Goal: Check status

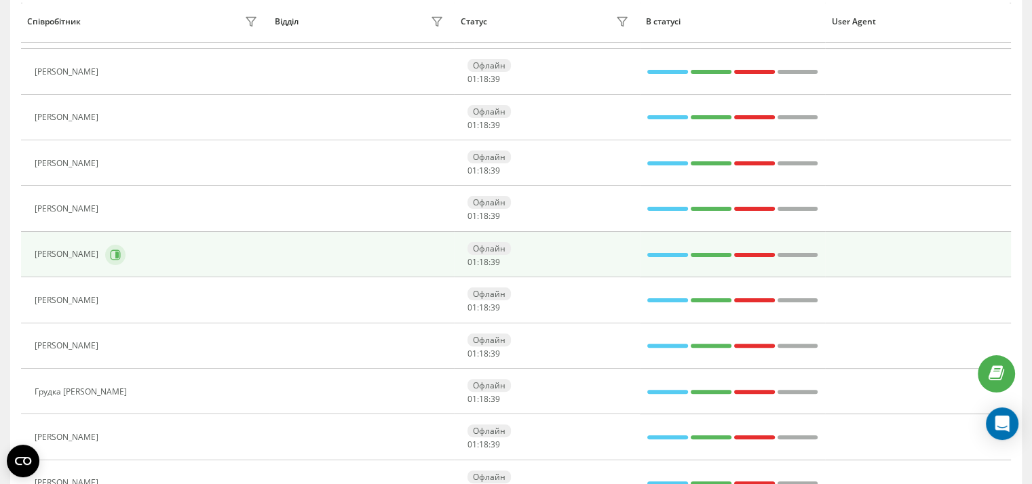
scroll to position [304, 0]
click at [119, 252] on icon at bounding box center [116, 254] width 3 height 7
click at [119, 254] on icon at bounding box center [116, 254] width 3 height 7
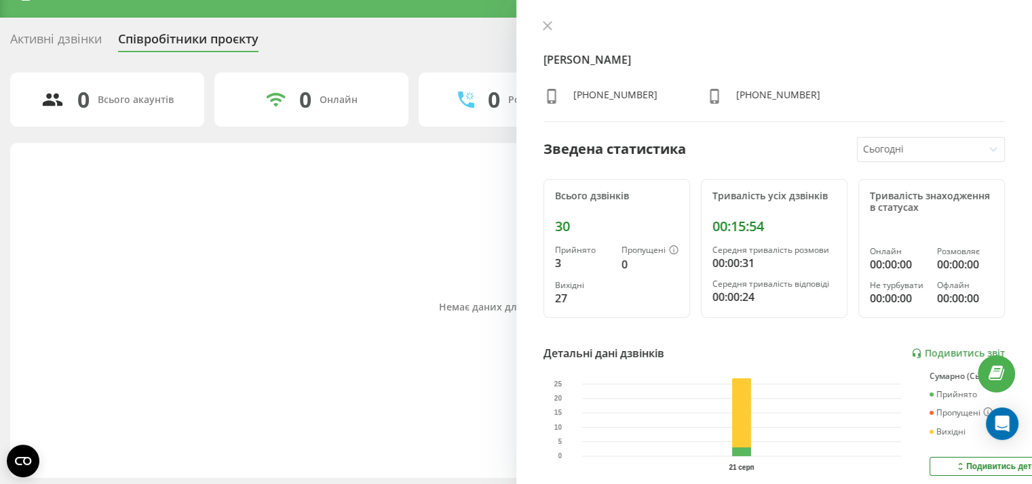
scroll to position [23, 0]
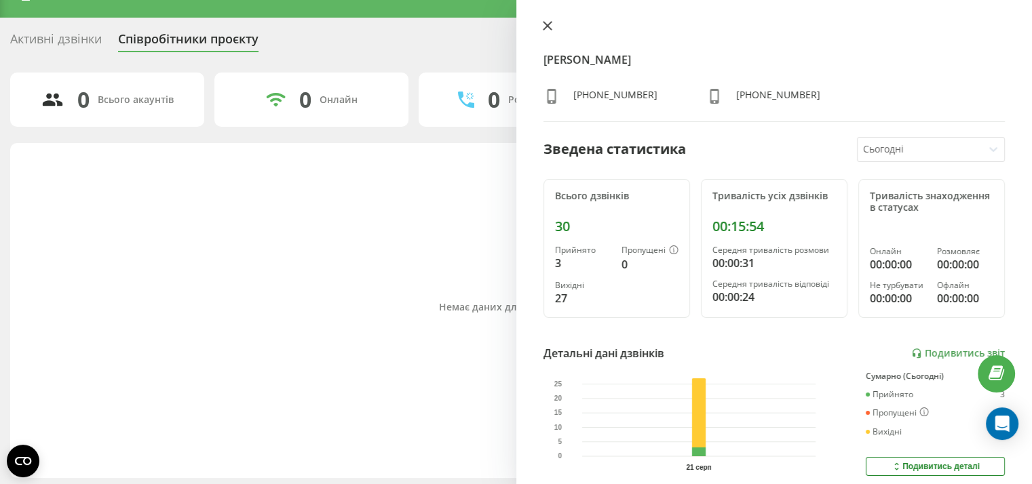
click at [546, 26] on icon at bounding box center [547, 26] width 8 height 8
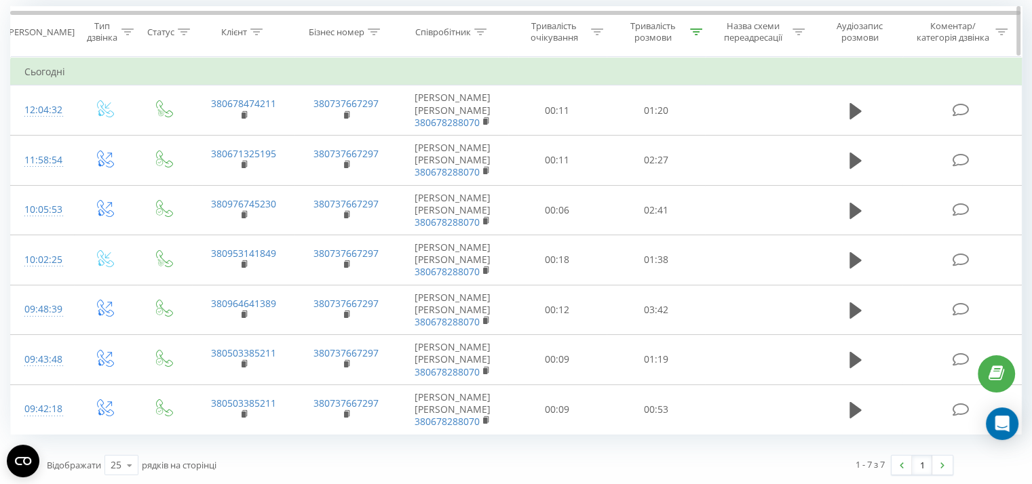
scroll to position [117, 0]
click at [694, 31] on icon at bounding box center [696, 31] width 12 height 7
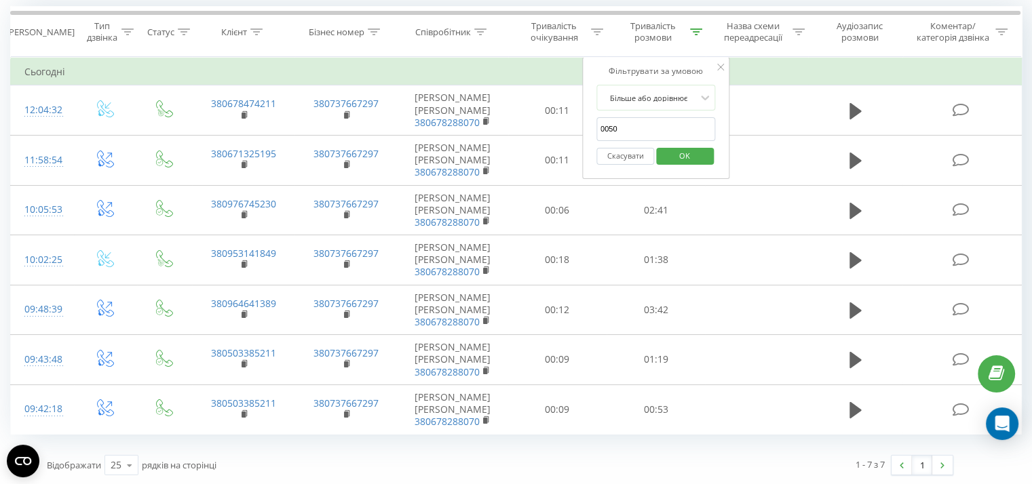
click at [680, 151] on span "OK" at bounding box center [684, 155] width 38 height 21
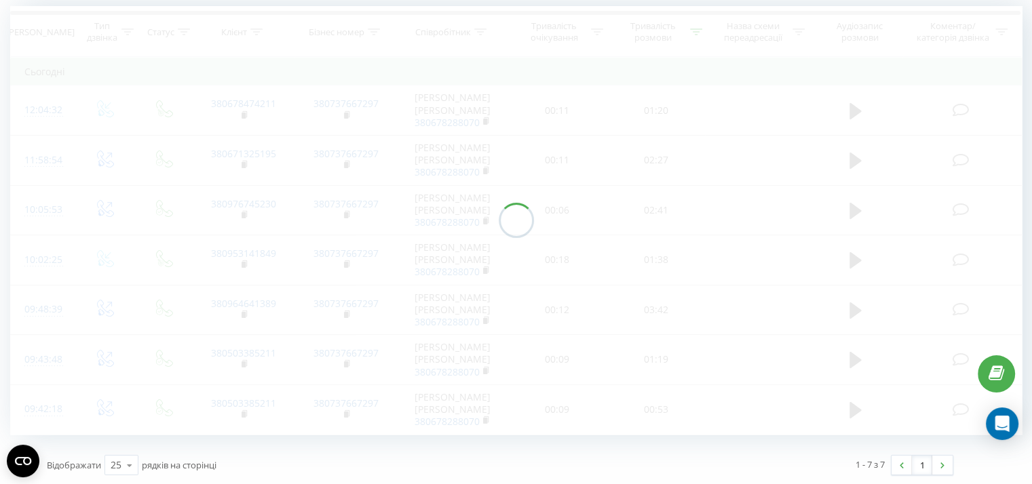
scroll to position [7, 0]
